Goal: Task Accomplishment & Management: Complete application form

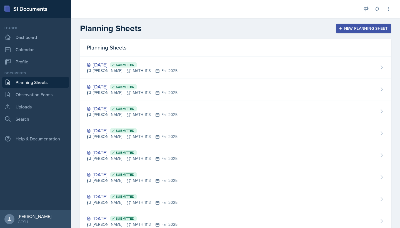
click at [348, 28] on div "New Planning Sheet" at bounding box center [363, 28] width 48 height 4
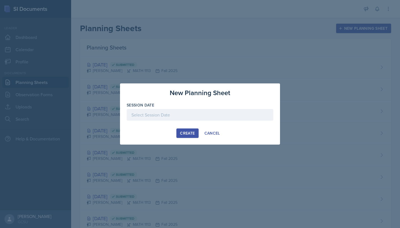
click at [196, 122] on div at bounding box center [200, 123] width 146 height 6
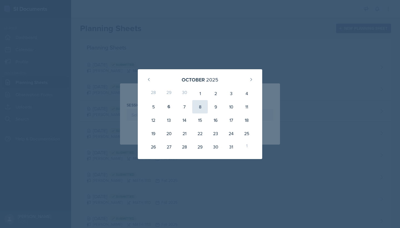
click at [193, 110] on div "8" at bounding box center [200, 106] width 16 height 13
type input "[DATE]"
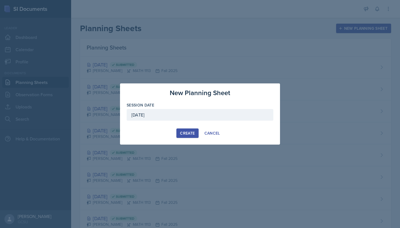
click at [180, 133] on div "Create" at bounding box center [187, 133] width 15 height 4
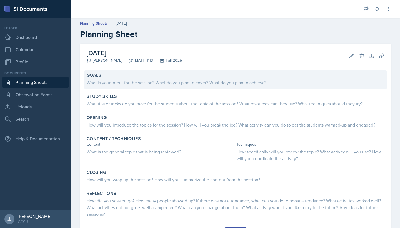
click at [176, 79] on div "What is your intent for the session? What do you plan to cover? What do you pla…" at bounding box center [235, 82] width 297 height 7
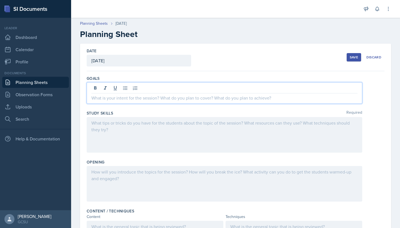
click at [170, 89] on div at bounding box center [224, 92] width 275 height 21
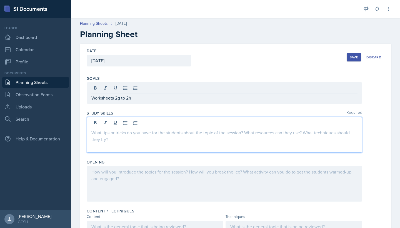
click at [283, 124] on div at bounding box center [224, 135] width 275 height 36
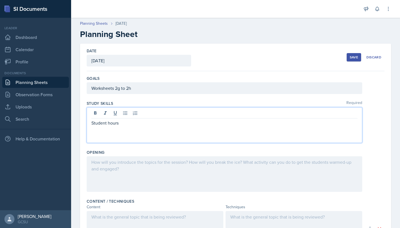
click at [251, 166] on div at bounding box center [224, 174] width 275 height 36
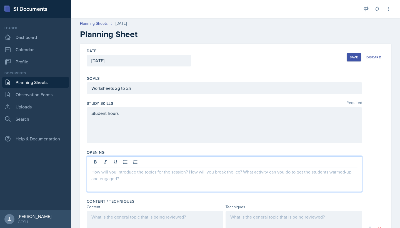
click at [353, 50] on div "Date [DATE] [DATE] 28 29 30 1 2 3 4 5 6 7 8 9 10 11 12 13 14 15 16 17 18 19 20 …" at bounding box center [235, 57] width 297 height 27
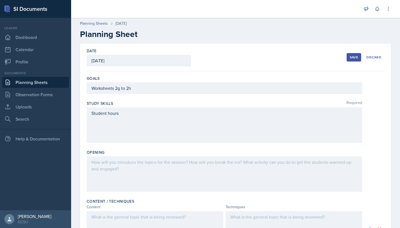
click at [353, 55] on div "Save" at bounding box center [353, 57] width 8 height 4
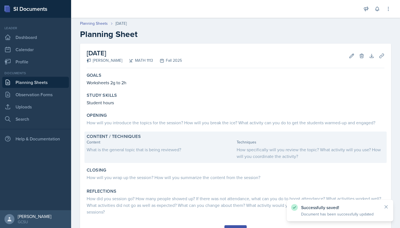
click at [148, 157] on div "Content What is the general topic that is being reviewed?" at bounding box center [161, 149] width 148 height 20
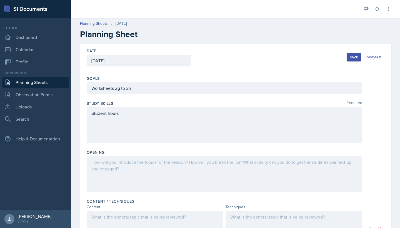
click at [135, 165] on div at bounding box center [224, 174] width 275 height 36
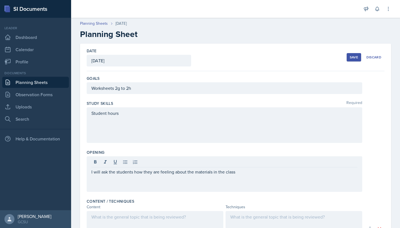
click at [354, 61] on div "Save Discard" at bounding box center [365, 57] width 38 height 13
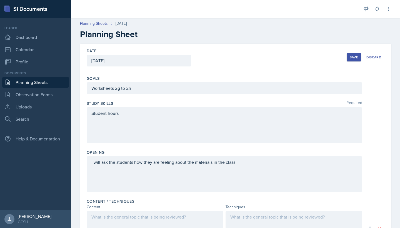
click at [351, 59] on button "Save" at bounding box center [353, 57] width 14 height 8
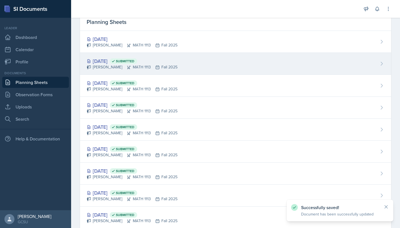
click at [115, 62] on div "[DATE] Submitted" at bounding box center [132, 60] width 91 height 7
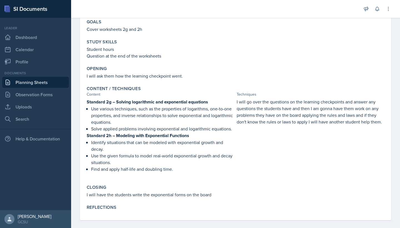
scroll to position [52, 0]
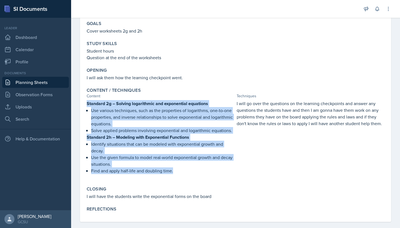
drag, startPoint x: 87, startPoint y: 103, endPoint x: 187, endPoint y: 171, distance: 121.1
click at [187, 171] on div "Standard 2g – Solving logarithmic and exponential equations Use various techniq…" at bounding box center [161, 139] width 148 height 79
copy div "Standard 2g – Solving logarithmic and exponential equations Use various techniq…"
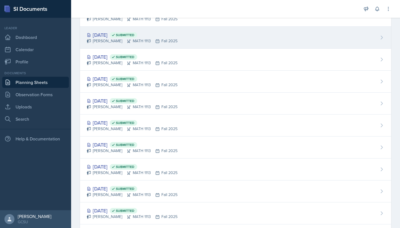
scroll to position [51, 0]
click at [179, 38] on div "[DATE] Submitted [PERSON_NAME] MATH 1113 Fall 2025" at bounding box center [235, 38] width 311 height 22
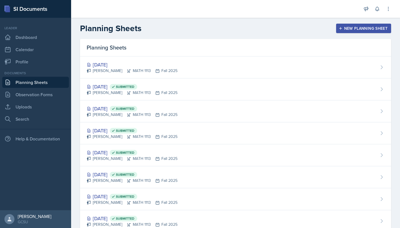
click at [126, 55] on div "Planning Sheets" at bounding box center [235, 47] width 311 height 17
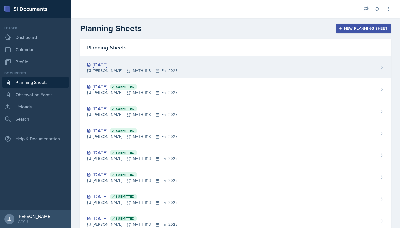
click at [126, 60] on div "[DATE] Eni [GEOGRAPHIC_DATA] MATH 1113 Fall 2025" at bounding box center [235, 67] width 311 height 22
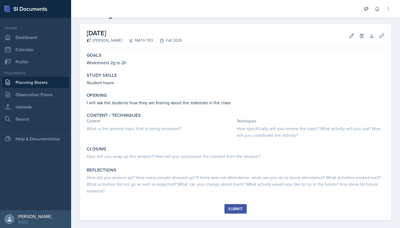
scroll to position [21, 0]
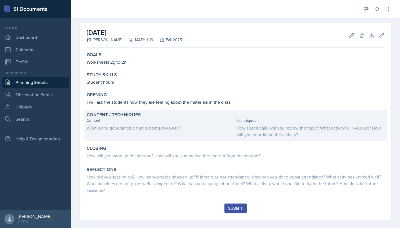
click at [176, 127] on div "What is the general topic that is being reviewed?" at bounding box center [161, 127] width 148 height 7
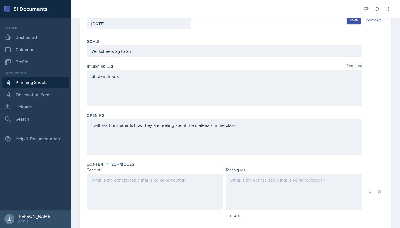
scroll to position [37, 0]
click at [139, 174] on div at bounding box center [155, 191] width 137 height 36
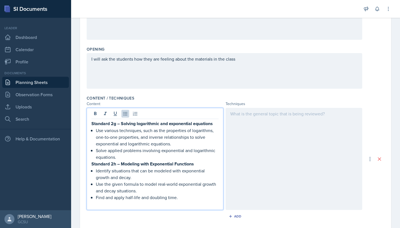
scroll to position [105, 0]
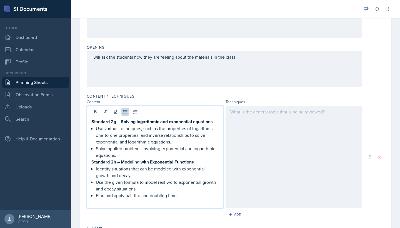
click at [264, 116] on div at bounding box center [293, 157] width 137 height 102
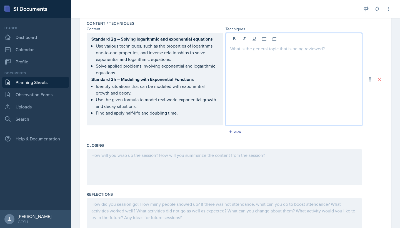
scroll to position [175, 0]
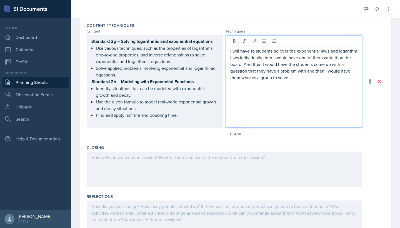
click at [192, 155] on div at bounding box center [224, 169] width 275 height 36
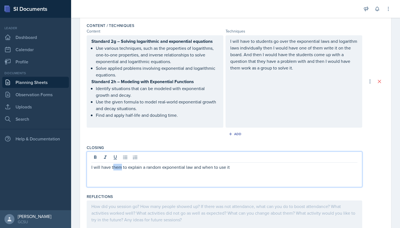
drag, startPoint x: 121, startPoint y: 167, endPoint x: 113, endPoint y: 168, distance: 8.7
click at [113, 168] on p "I will have them to explain a random exponential law and when to use it" at bounding box center [224, 166] width 266 height 7
drag, startPoint x: 122, startPoint y: 167, endPoint x: 111, endPoint y: 170, distance: 11.1
click at [111, 170] on p "I will have them to explain a random exponential law and when to use it" at bounding box center [224, 166] width 266 height 7
click at [259, 165] on p "I will have ask the students to explain a random exponential law and when to us…" at bounding box center [224, 166] width 266 height 7
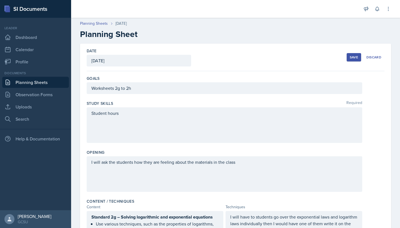
scroll to position [0, 0]
click at [350, 54] on button "Save" at bounding box center [353, 57] width 14 height 8
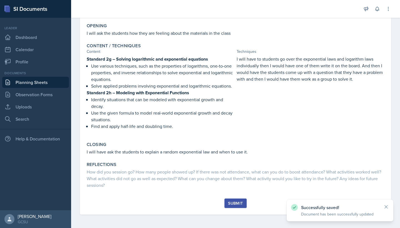
scroll to position [89, 0]
click at [234, 201] on div "Submit" at bounding box center [235, 203] width 15 height 4
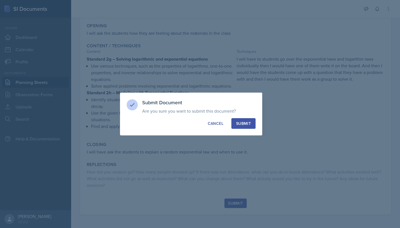
click at [239, 119] on button "Submit" at bounding box center [243, 123] width 24 height 11
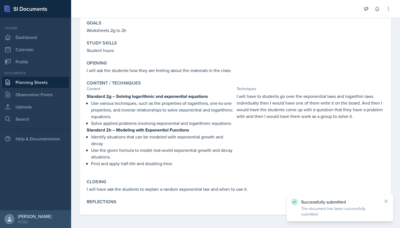
scroll to position [52, 0]
click at [27, 80] on link "Planning Sheets" at bounding box center [35, 82] width 67 height 11
